Goal: Navigation & Orientation: Find specific page/section

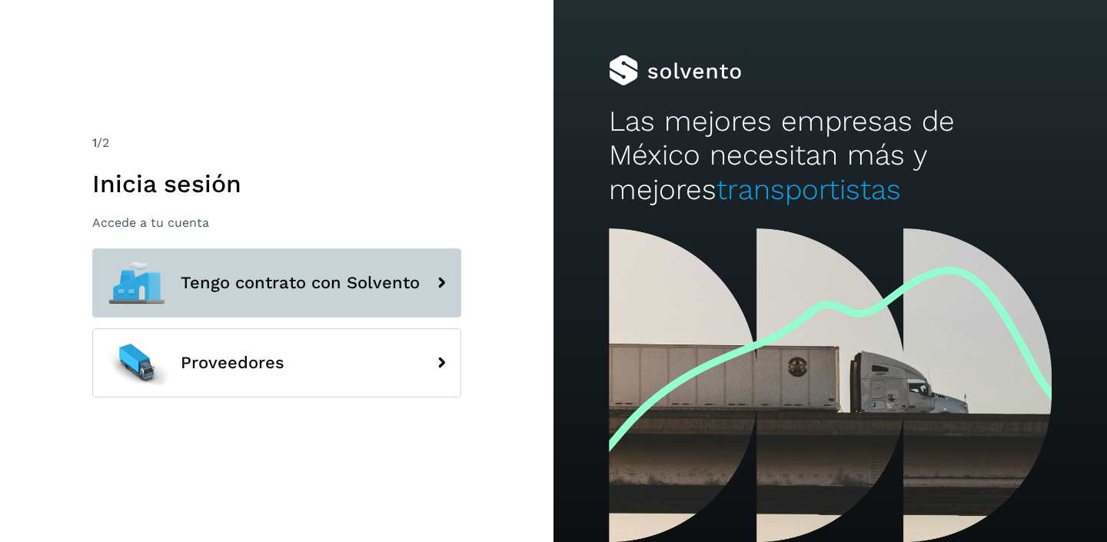
click at [416, 274] on span "Tengo contrato con Solvento" at bounding box center [300, 283] width 239 height 18
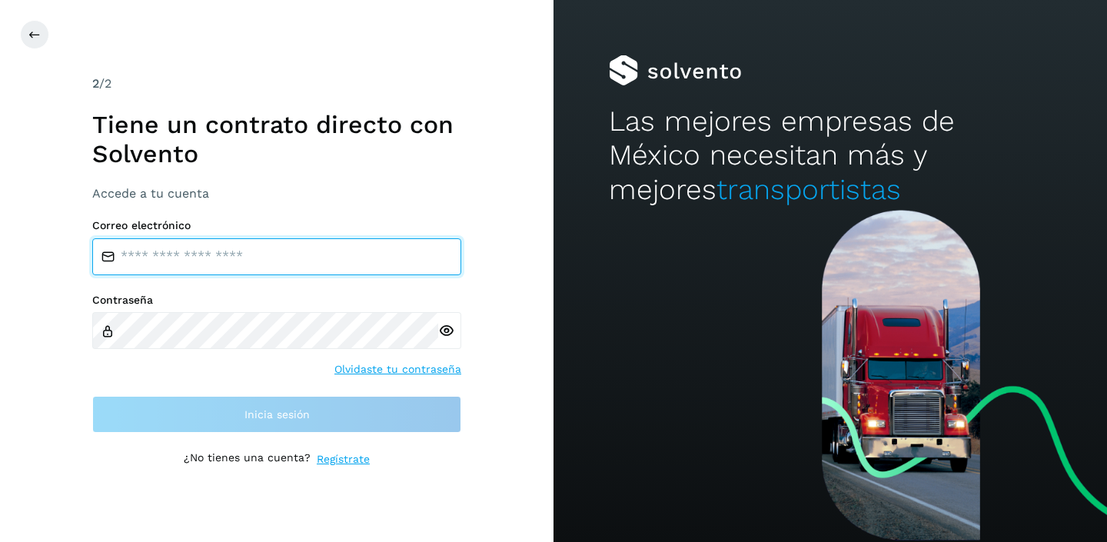
type input "**********"
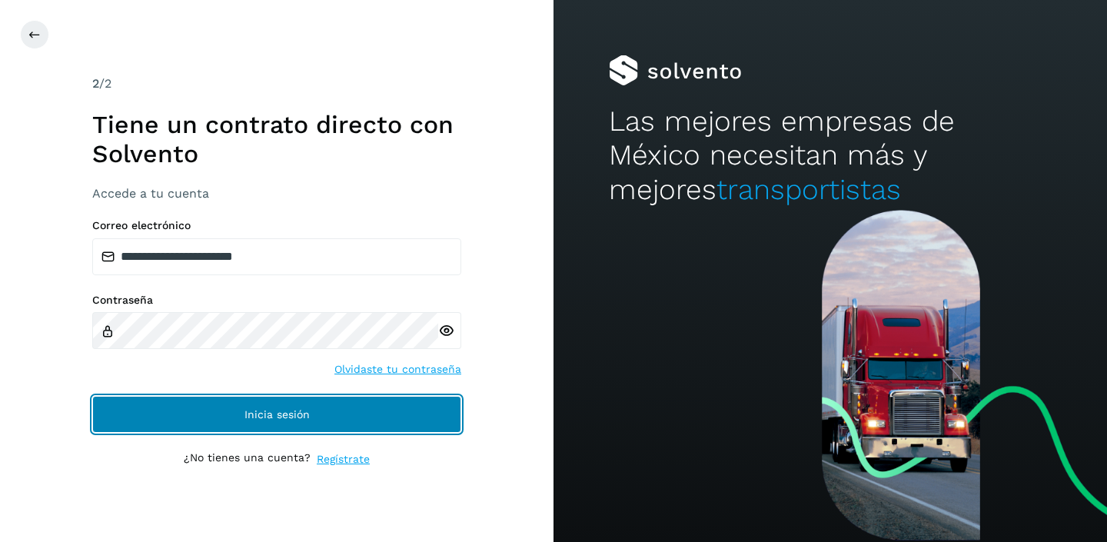
click at [320, 416] on button "Inicia sesión" at bounding box center [276, 414] width 369 height 37
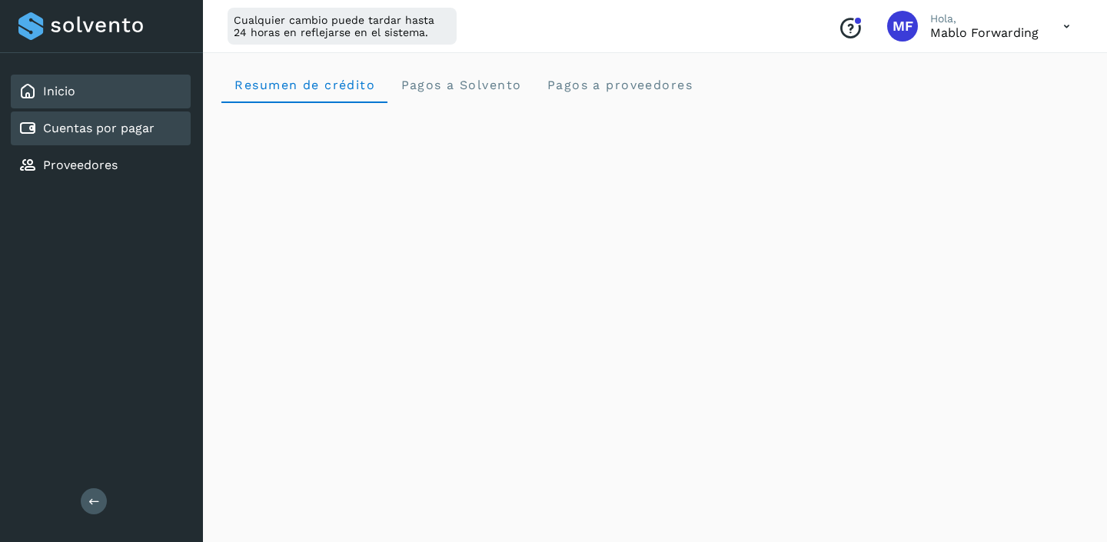
click at [105, 122] on link "Cuentas por pagar" at bounding box center [98, 128] width 111 height 15
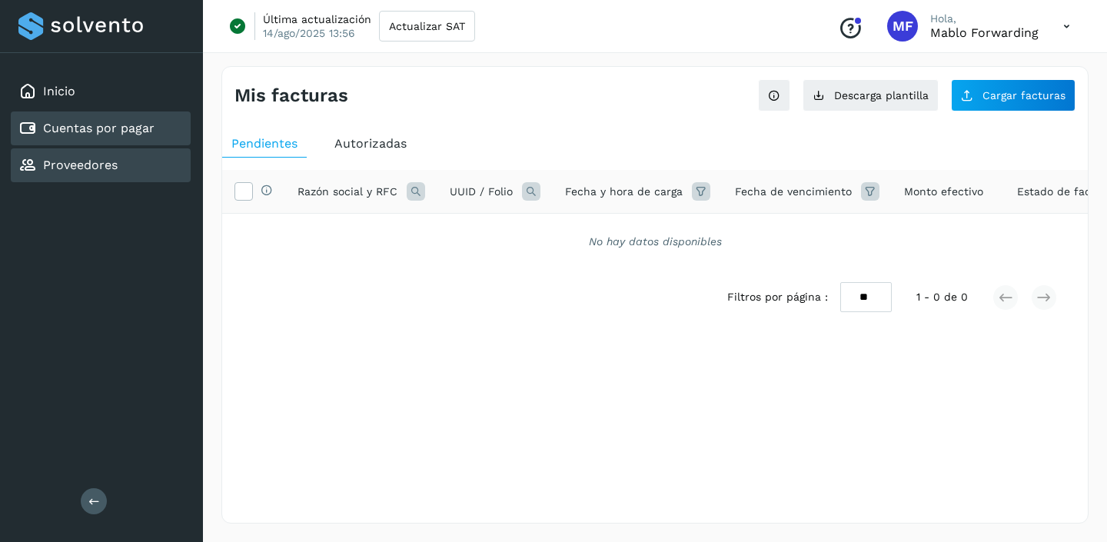
click at [88, 159] on link "Proveedores" at bounding box center [80, 165] width 75 height 15
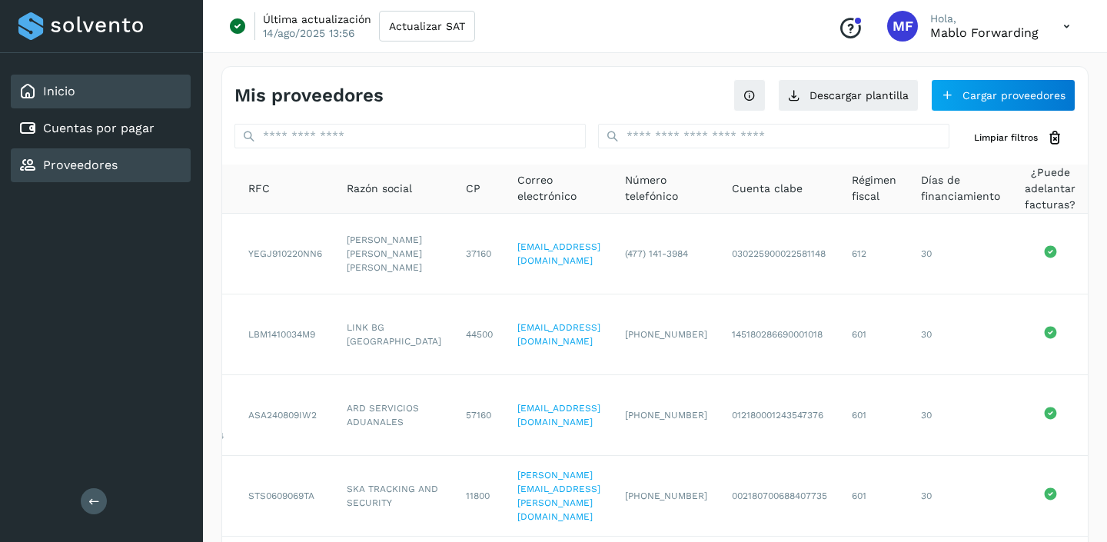
click at [95, 95] on div "Inicio" at bounding box center [101, 92] width 180 height 34
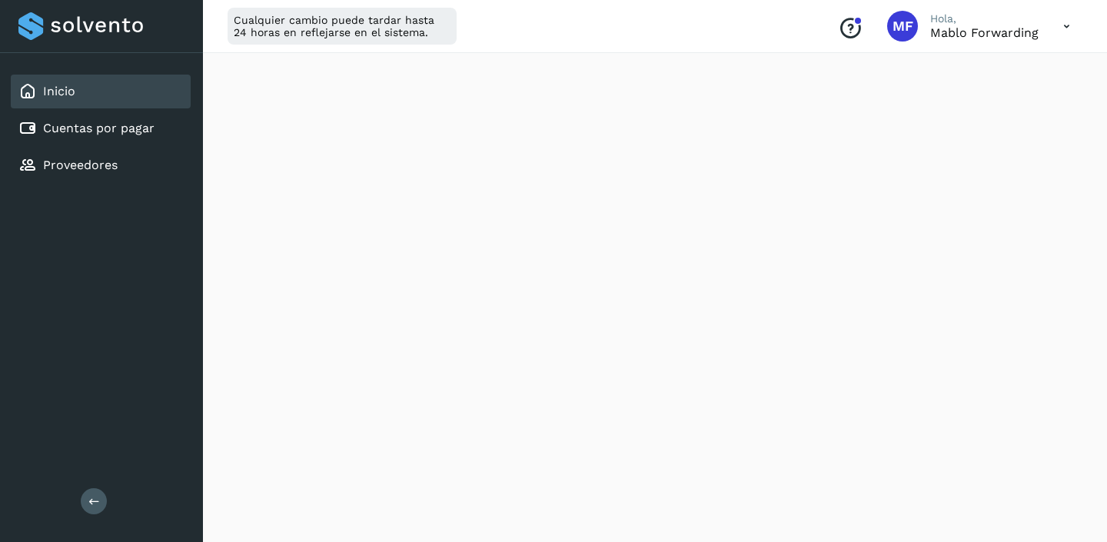
scroll to position [944, 0]
click at [96, 166] on link "Proveedores" at bounding box center [80, 165] width 75 height 15
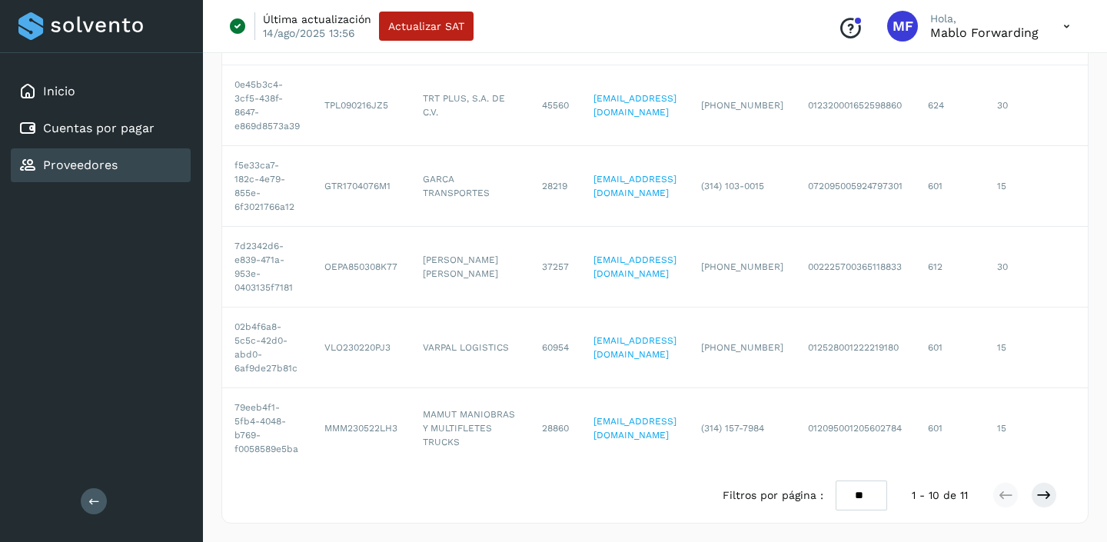
scroll to position [566, 0]
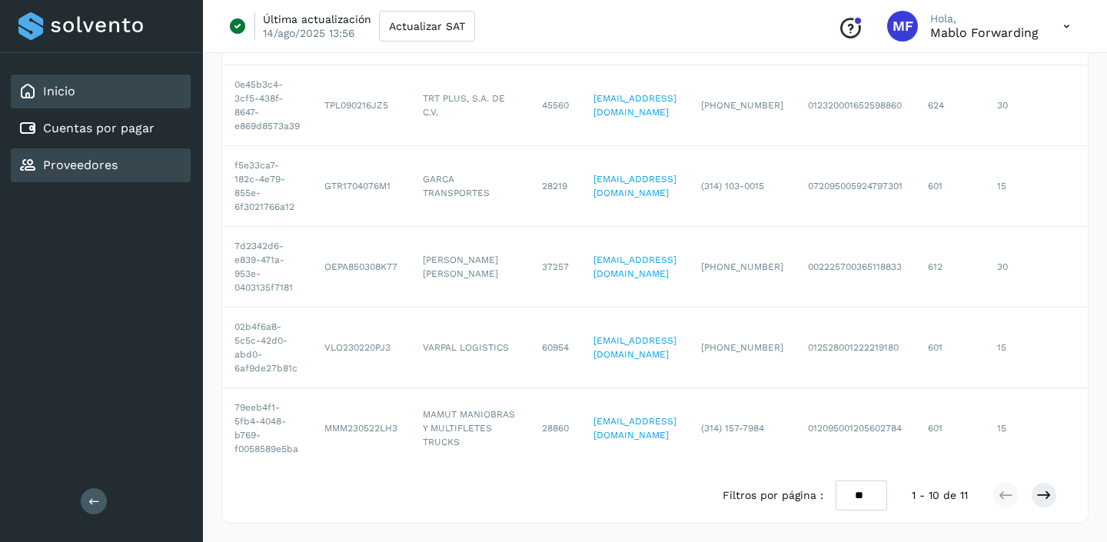
click at [76, 98] on div "Inicio" at bounding box center [101, 92] width 180 height 34
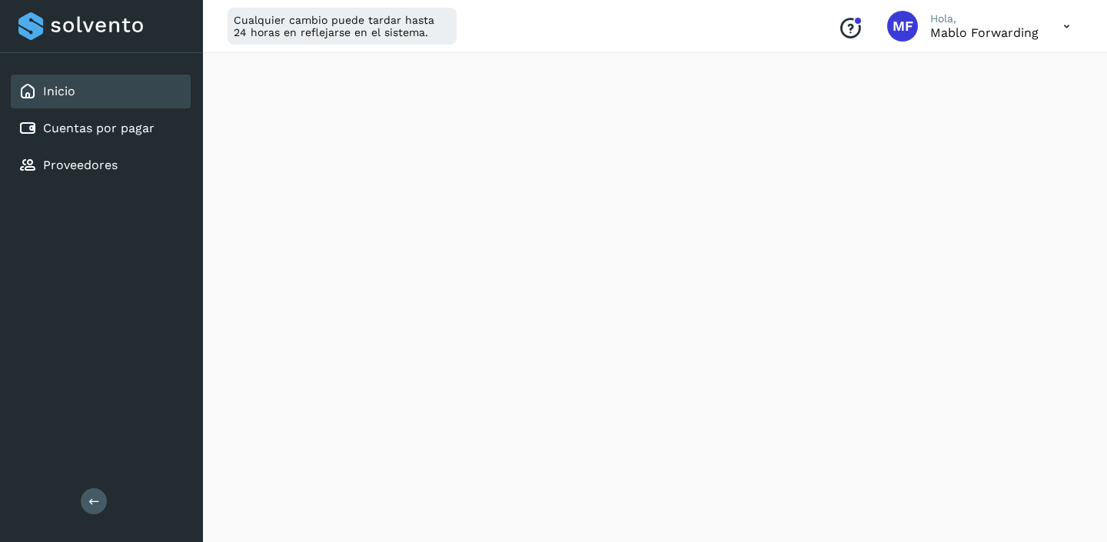
scroll to position [874, 0]
